Goal: Transaction & Acquisition: Purchase product/service

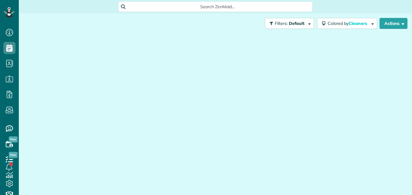
scroll to position [3, 3]
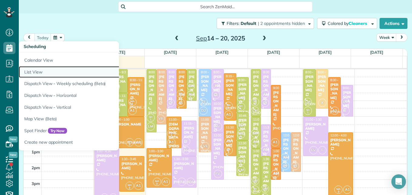
click at [35, 74] on link "List View" at bounding box center [95, 72] width 152 height 12
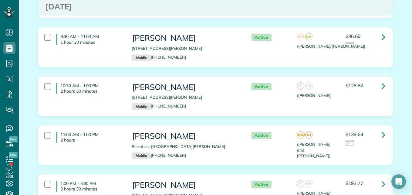
scroll to position [198, 0]
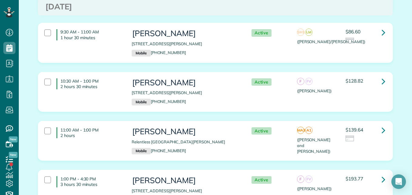
click at [188, 124] on div "Kim Marling Relentless Drive Montgomery TX 77316 Mobile (713) 818-8919" at bounding box center [185, 140] width 116 height 33
click at [193, 34] on div "Cathy Dillon 134 Kinnerly Peak Place Montgomery TX 77316 Mobile (678) 571-0655" at bounding box center [185, 42] width 107 height 27
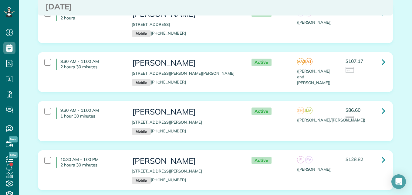
scroll to position [101, 0]
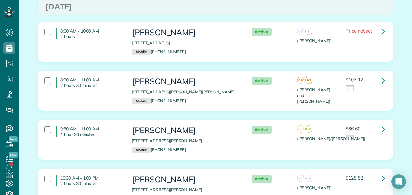
click at [222, 80] on div "Kandace Alexander 148 Wade Pointe Dr. Montgomery TX 77316 Mobile (985) 852-1121" at bounding box center [185, 90] width 107 height 27
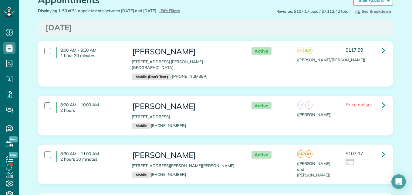
scroll to position [0, 0]
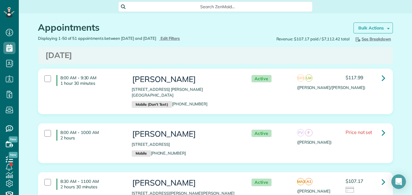
click at [376, 26] on strong "Bulk Actions" at bounding box center [370, 27] width 25 height 5
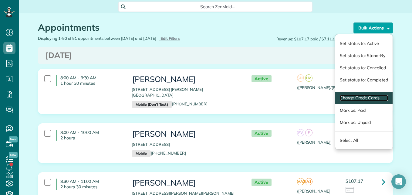
click at [343, 99] on link "Charge Credit Cards" at bounding box center [364, 98] width 48 height 6
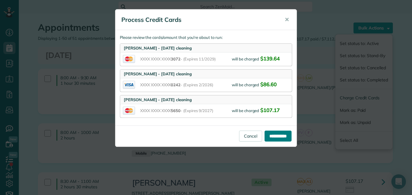
click at [278, 134] on input "**********" at bounding box center [277, 135] width 27 height 11
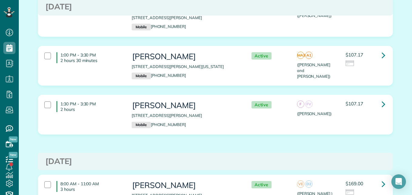
scroll to position [815, 0]
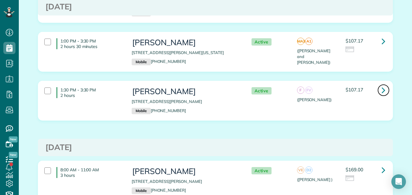
click at [381, 85] on icon at bounding box center [383, 90] width 4 height 11
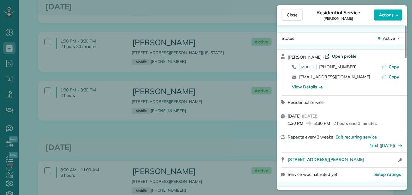
click at [332, 55] on span "Open profile" at bounding box center [344, 56] width 25 height 6
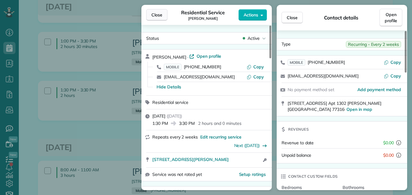
click at [160, 16] on span "Close" at bounding box center [156, 15] width 11 height 6
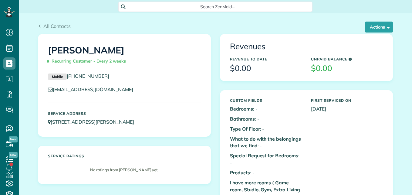
scroll to position [3, 3]
click at [375, 27] on button "Actions" at bounding box center [379, 27] width 28 height 11
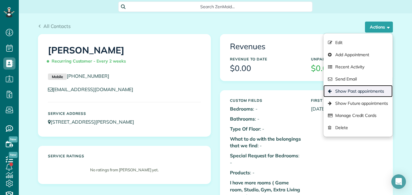
click at [362, 93] on link "Show Past appointments" at bounding box center [357, 91] width 69 height 12
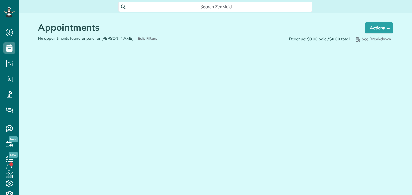
scroll to position [3, 3]
